Goal: Information Seeking & Learning: Learn about a topic

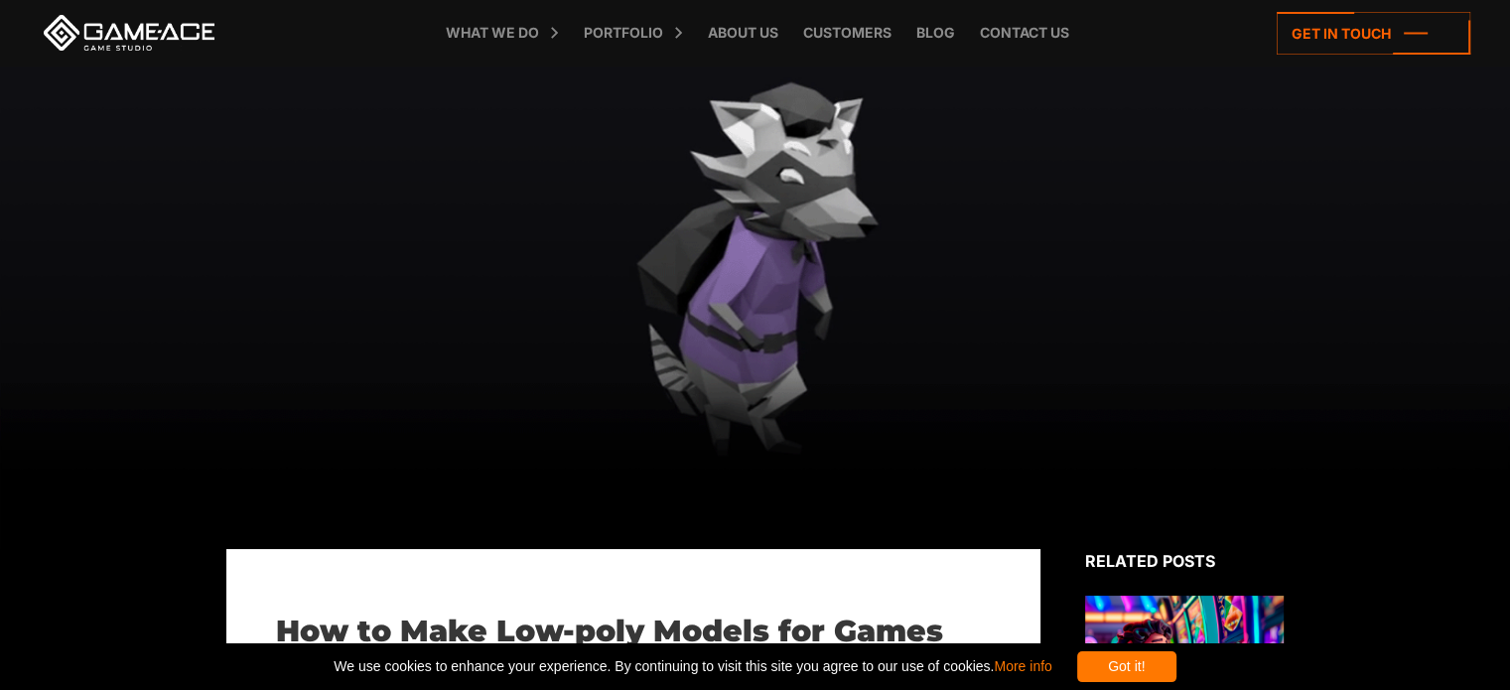
click at [674, 285] on div at bounding box center [755, 308] width 1510 height 484
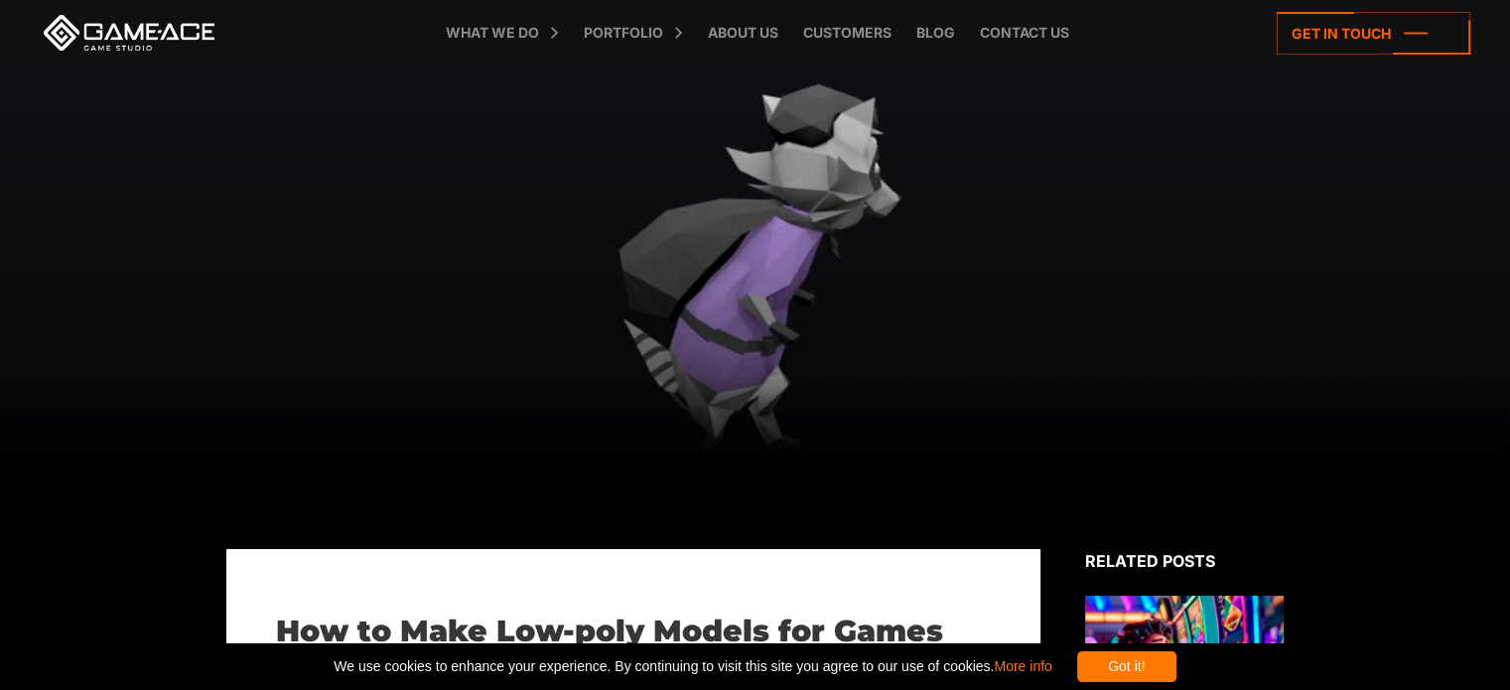
click at [1285, 180] on div at bounding box center [755, 308] width 1510 height 484
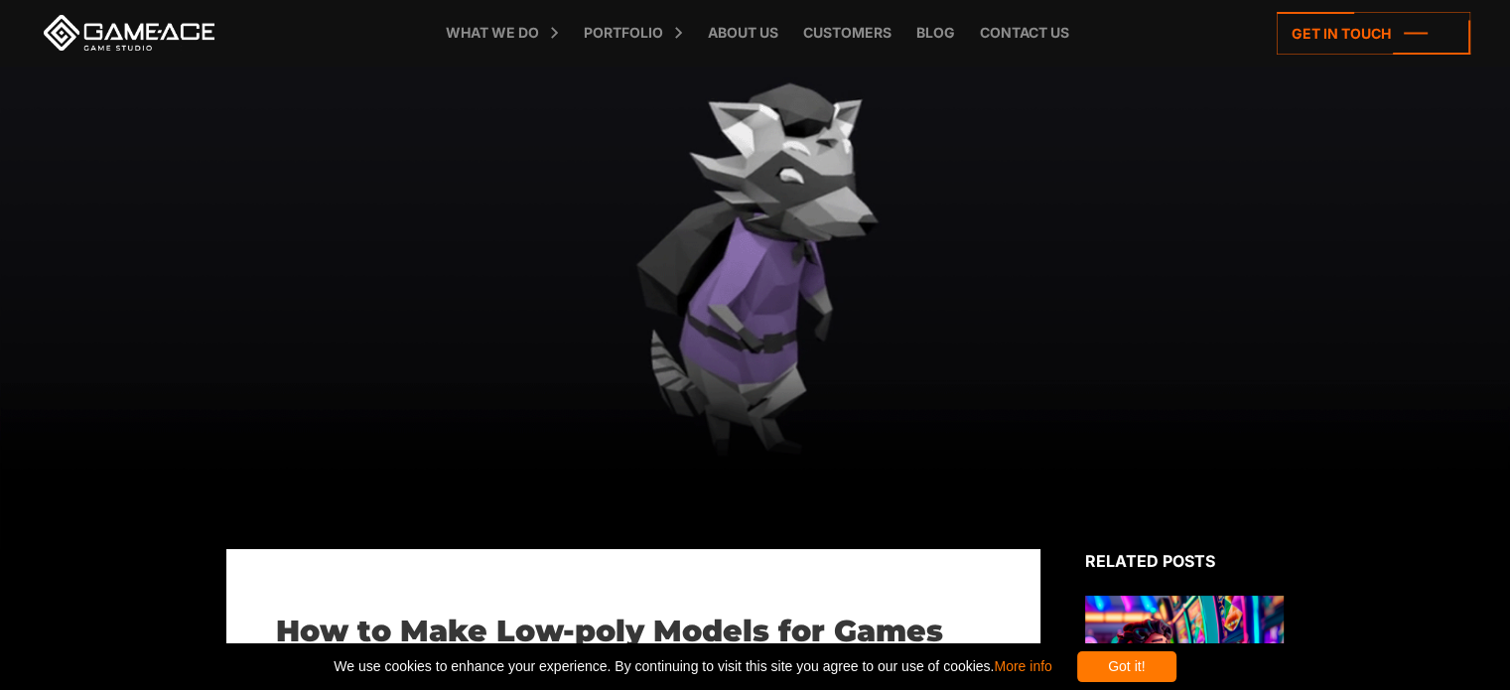
click at [997, 452] on div at bounding box center [755, 308] width 1510 height 484
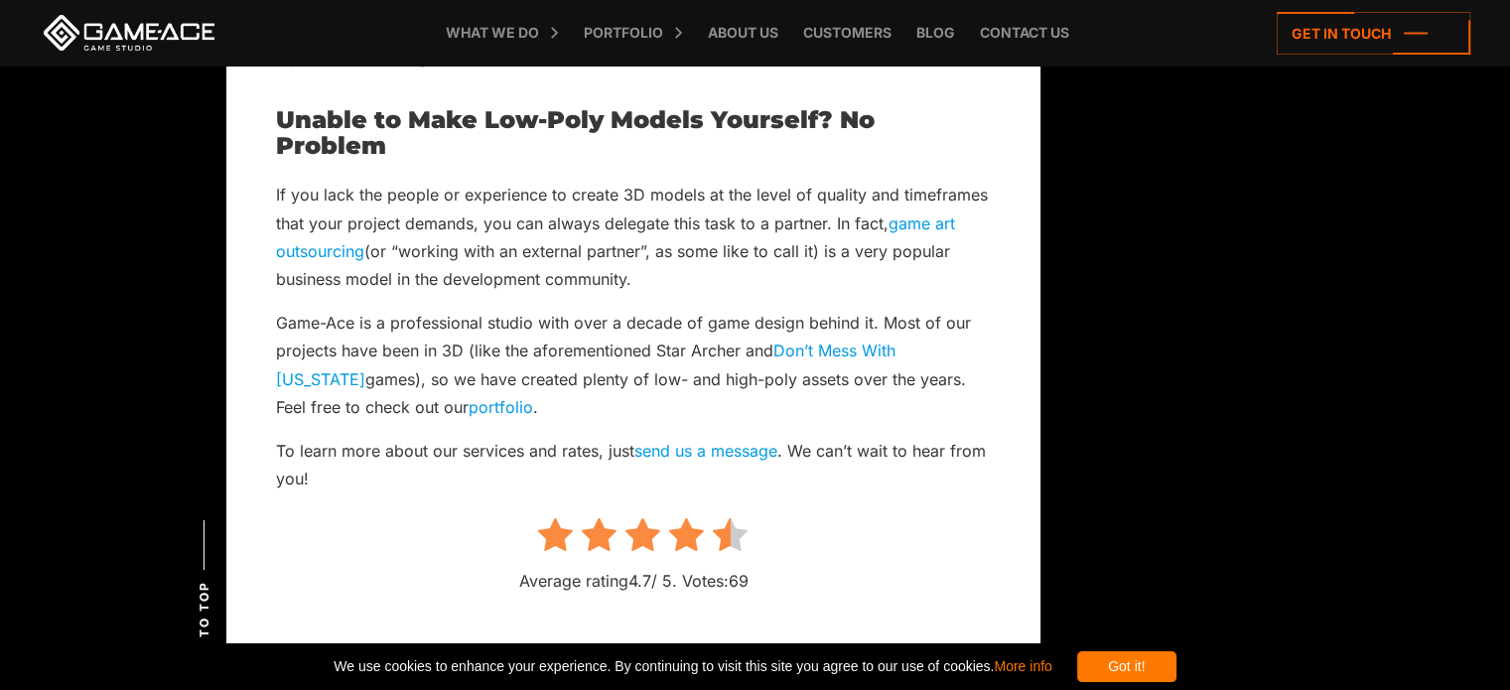
scroll to position [6830, 0]
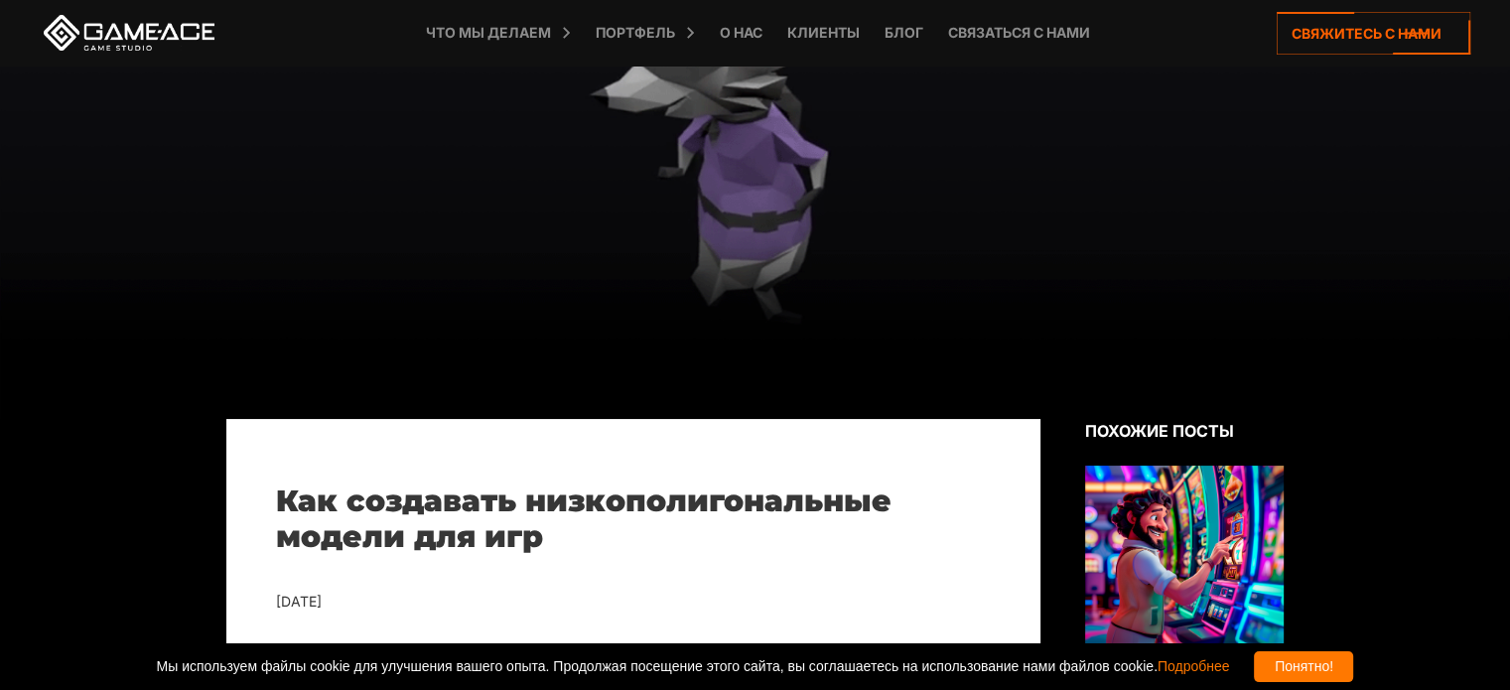
scroll to position [0, 0]
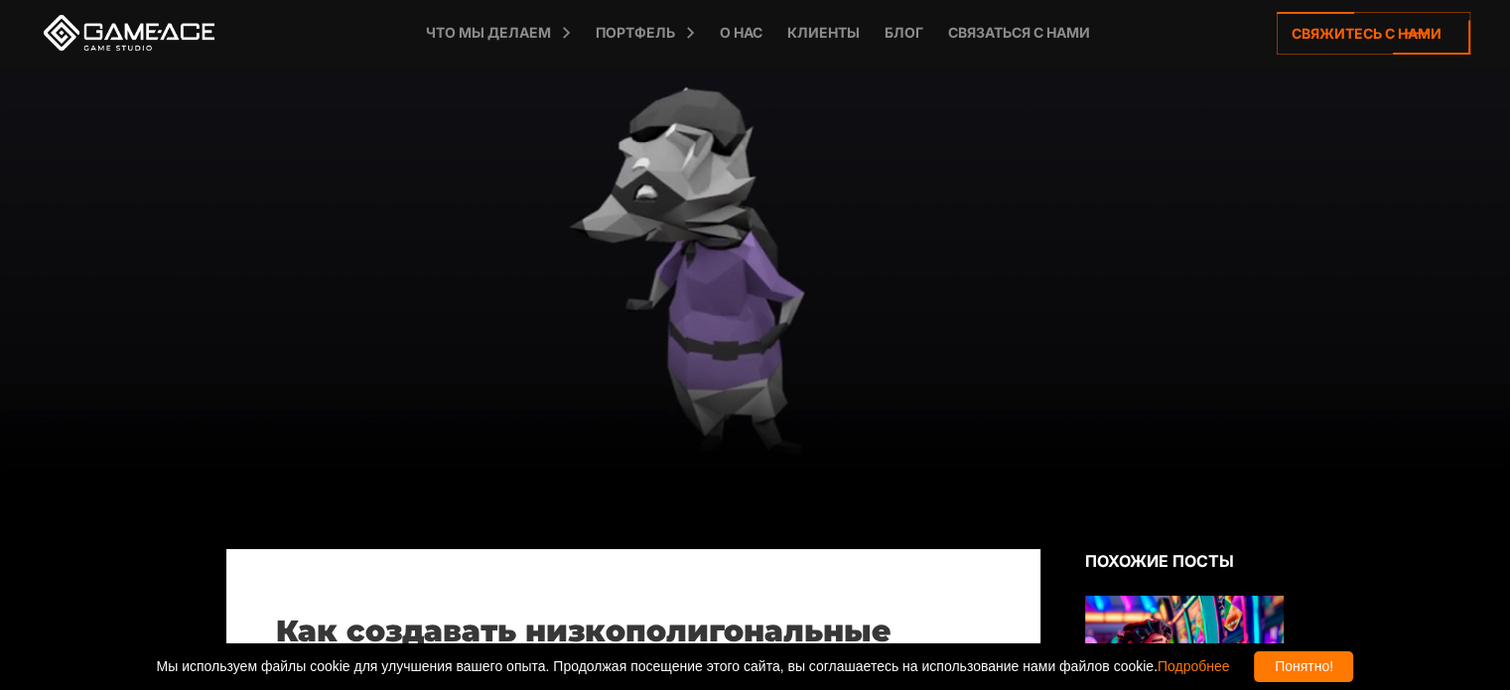
drag, startPoint x: 725, startPoint y: 262, endPoint x: 653, endPoint y: 270, distance: 71.9
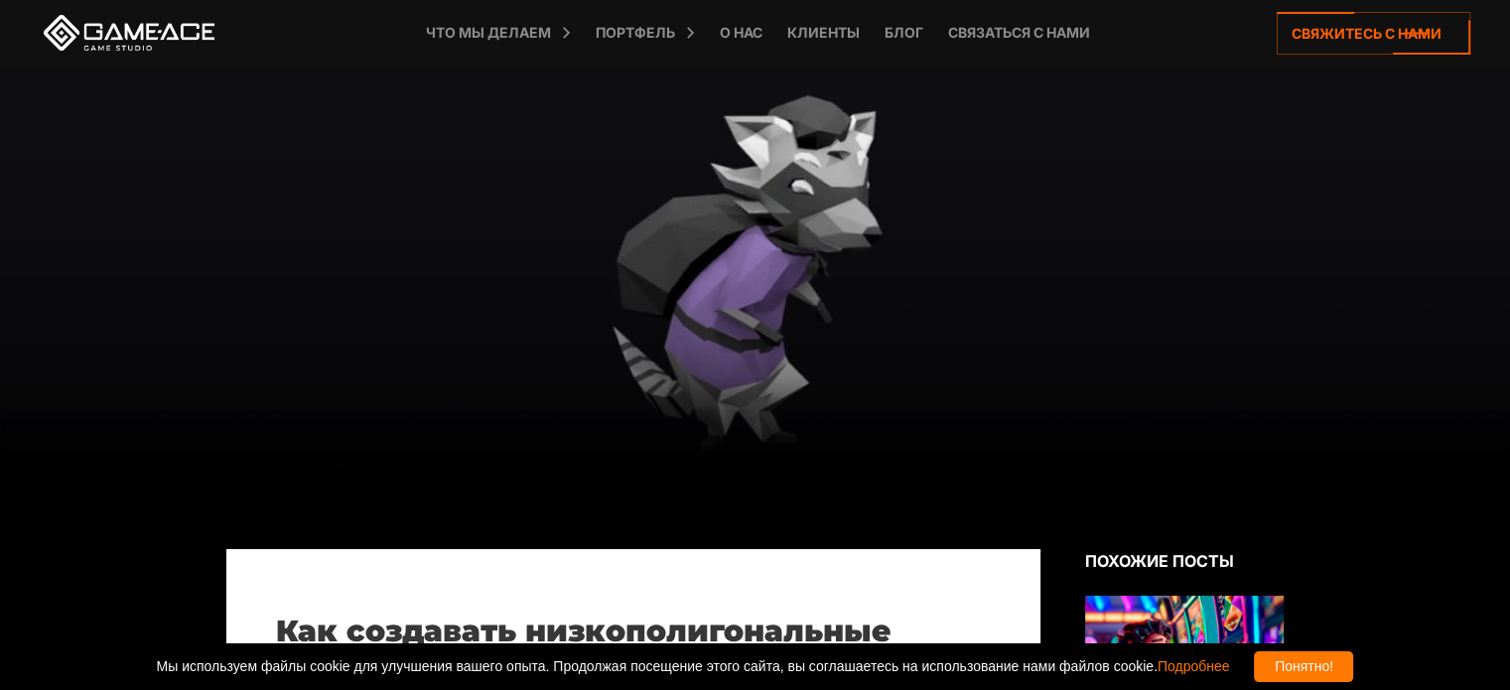
click at [653, 270] on div at bounding box center [755, 308] width 1510 height 484
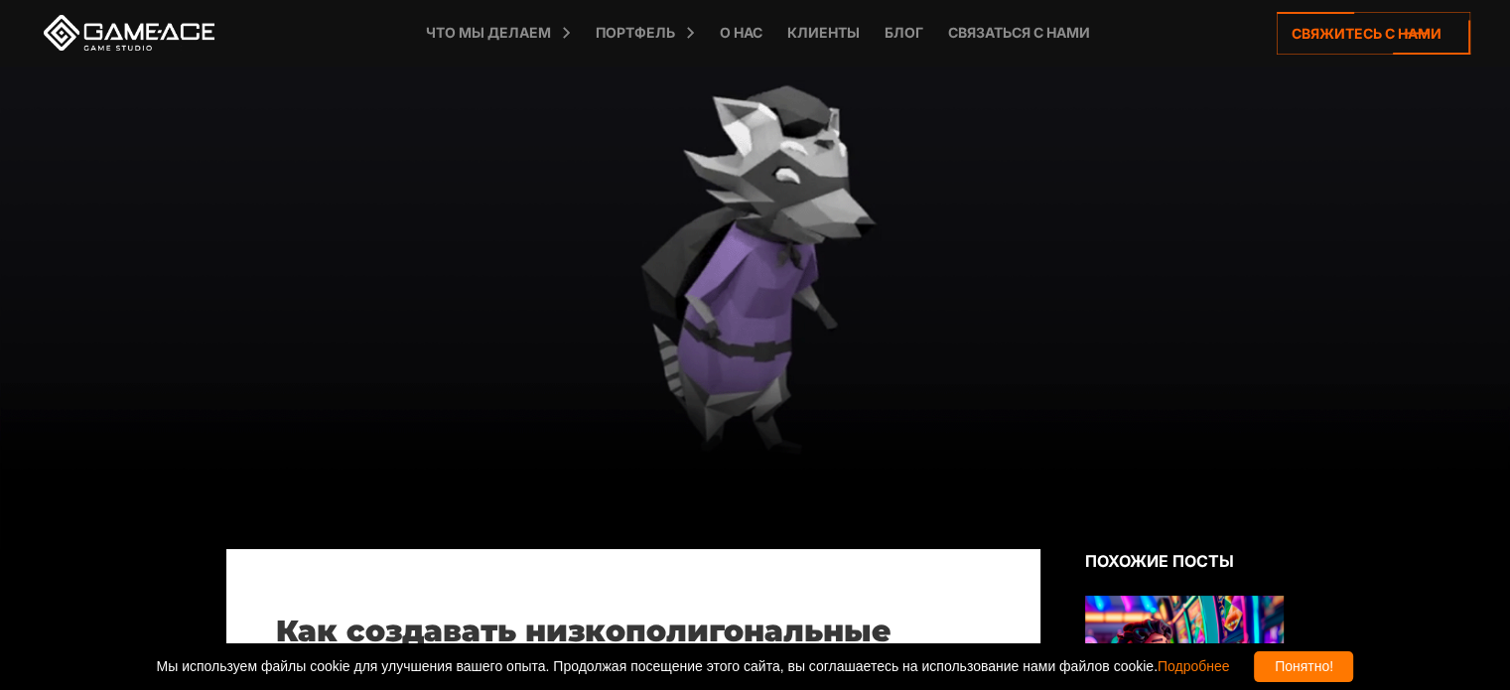
drag, startPoint x: 1524, startPoint y: 2, endPoint x: 439, endPoint y: 232, distance: 1109.3
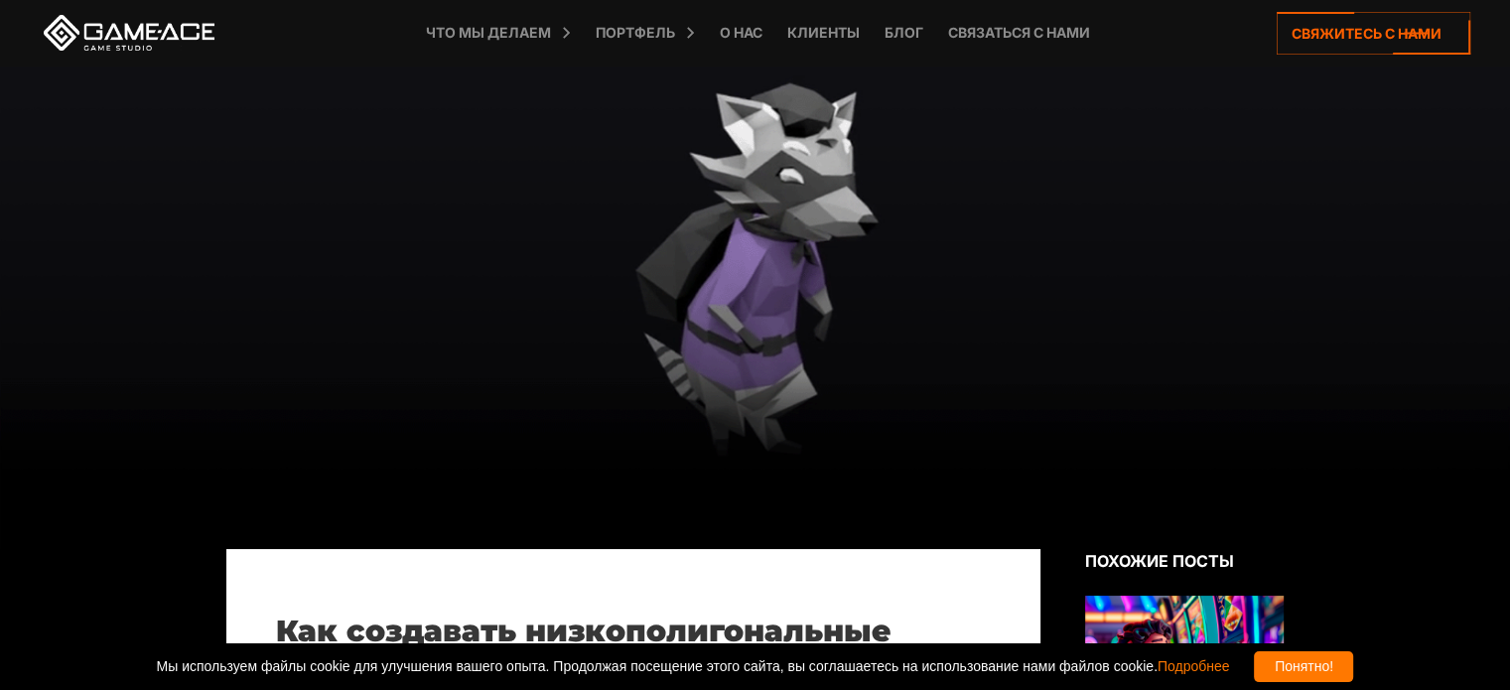
click at [850, 298] on div at bounding box center [755, 308] width 1510 height 484
drag, startPoint x: 1033, startPoint y: 333, endPoint x: 791, endPoint y: 392, distance: 248.5
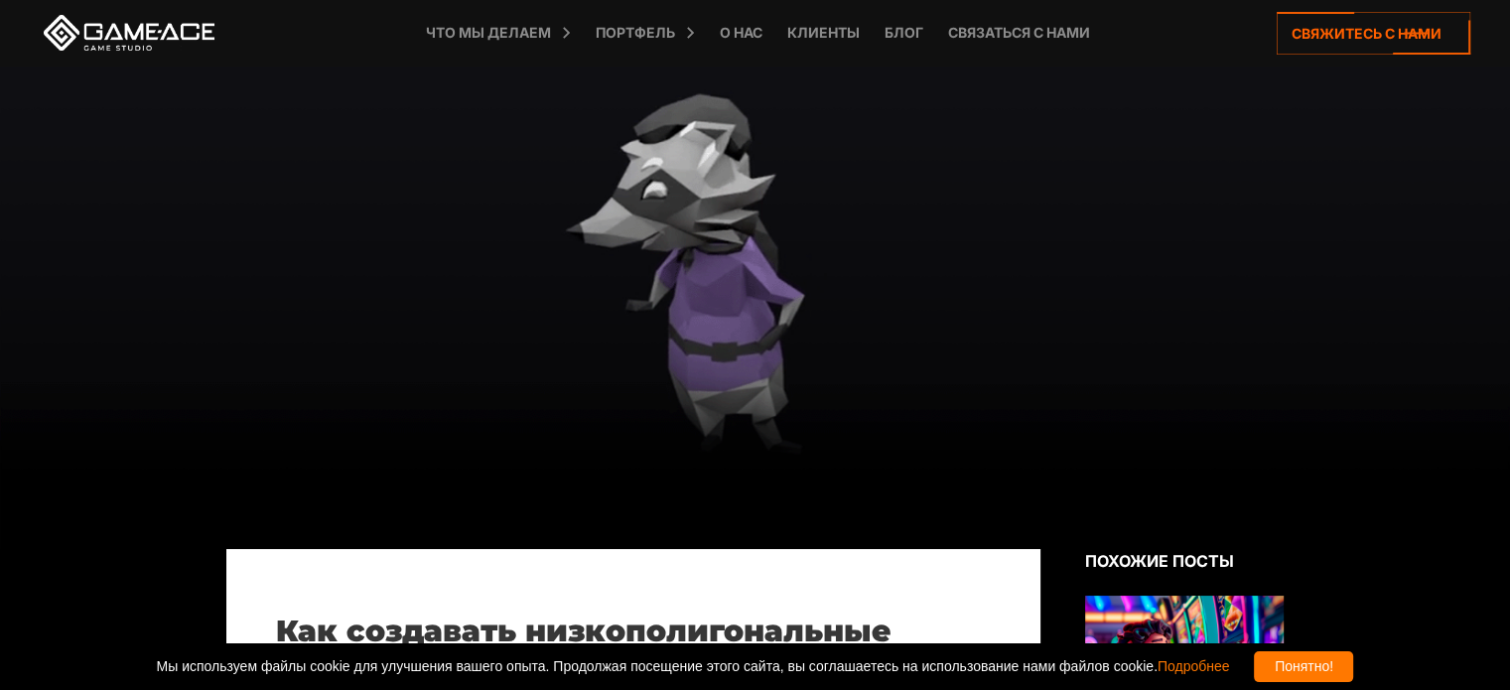
click at [791, 392] on div at bounding box center [755, 308] width 1510 height 484
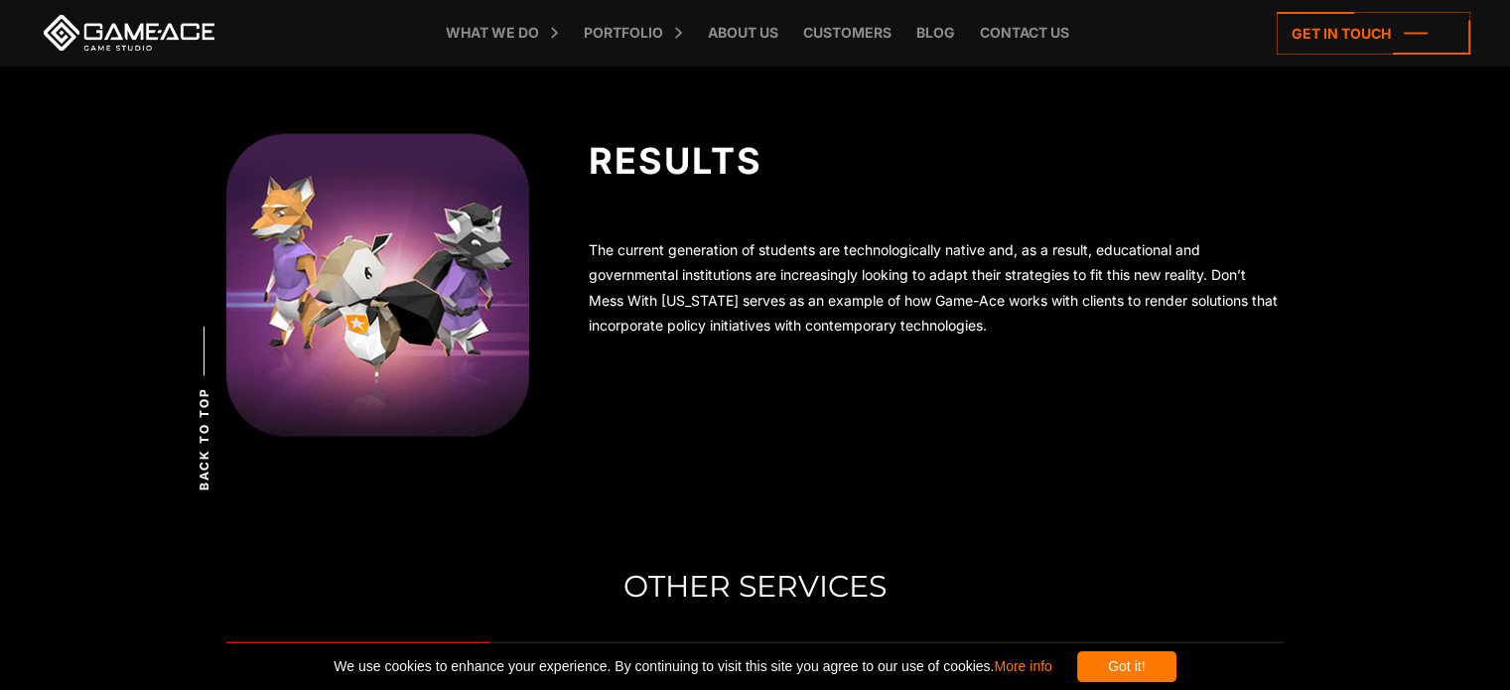
scroll to position [4215, 0]
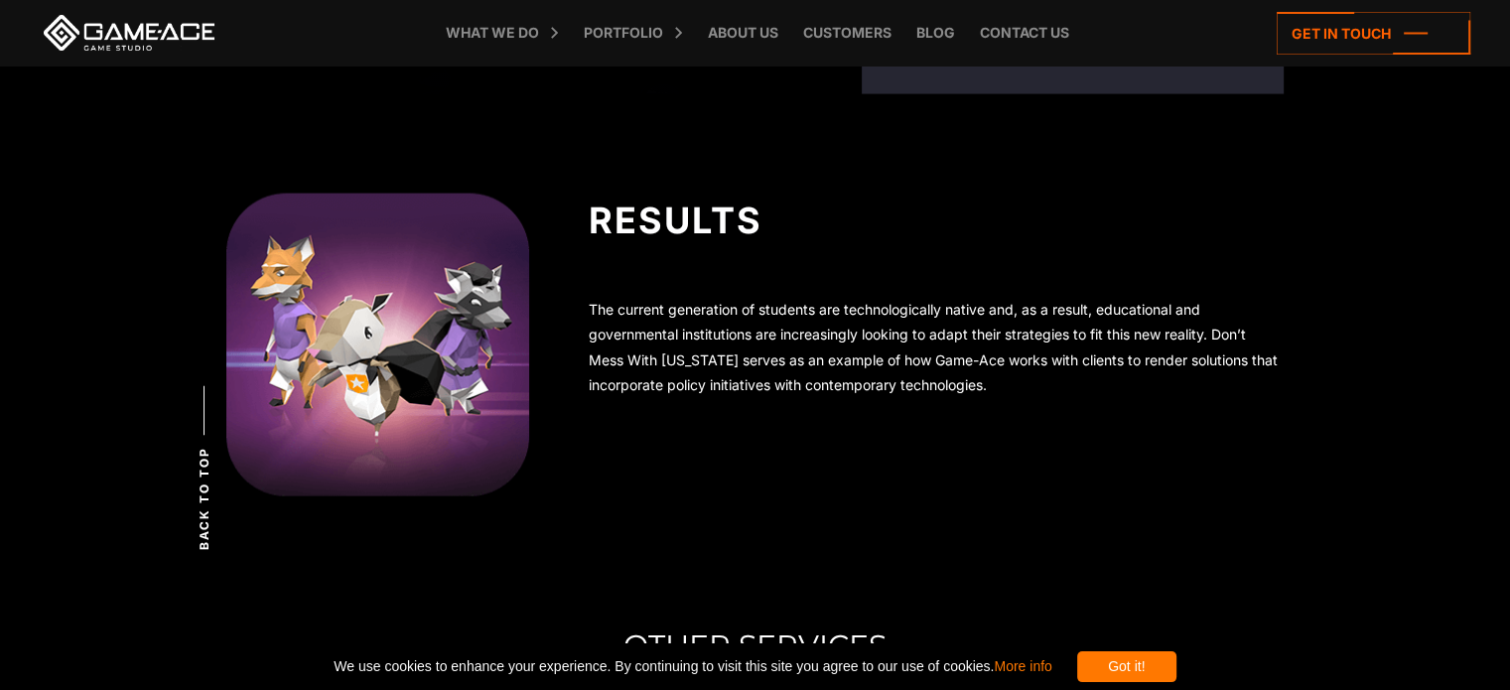
click at [342, 353] on img at bounding box center [377, 345] width 303 height 303
click at [207, 503] on span "Back to top" at bounding box center [205, 498] width 18 height 103
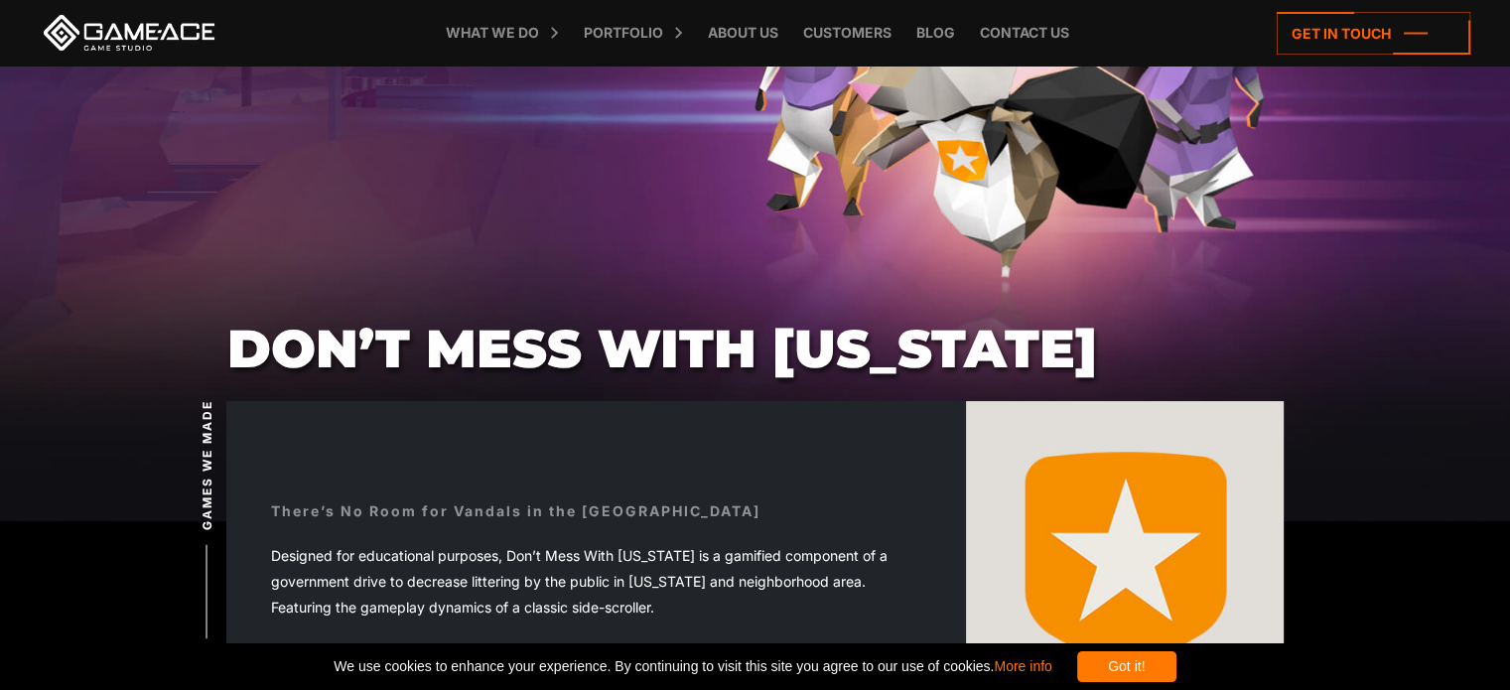
scroll to position [0, 0]
